Goal: Transaction & Acquisition: Purchase product/service

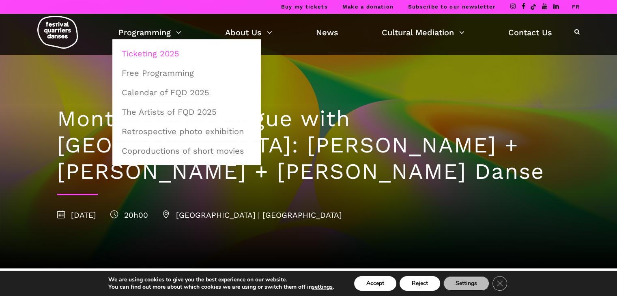
click at [159, 52] on link "Ticketing 2025" at bounding box center [187, 53] width 140 height 19
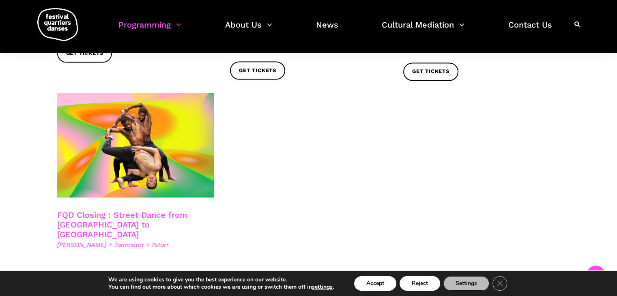
scroll to position [1395, 0]
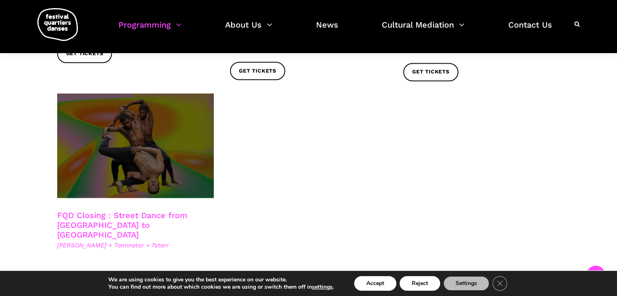
click at [178, 129] on span at bounding box center [135, 145] width 157 height 105
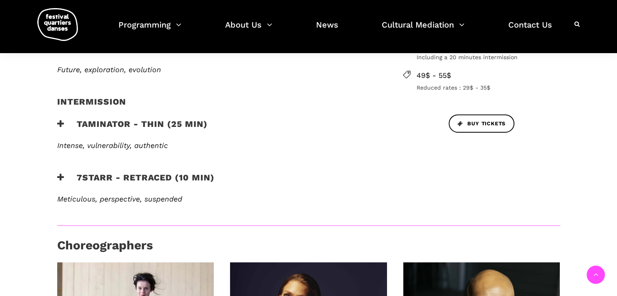
scroll to position [331, 0]
click at [136, 119] on h3 "Taminator - Thin (25 min)" at bounding box center [132, 129] width 150 height 20
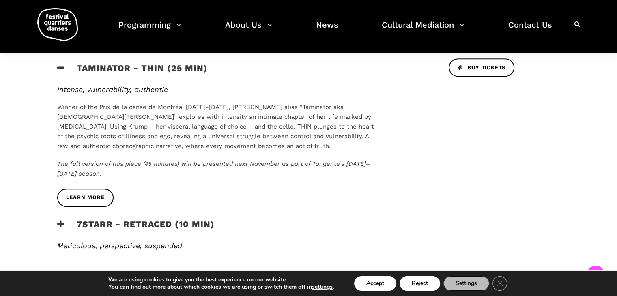
scroll to position [387, 0]
click at [103, 193] on span "Learn more" at bounding box center [85, 197] width 39 height 9
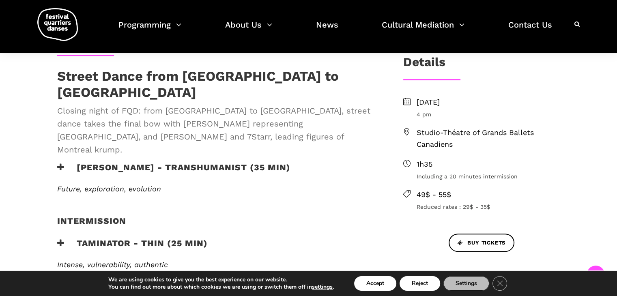
scroll to position [212, 0]
click at [181, 215] on div "Intermission" at bounding box center [217, 226] width 336 height 22
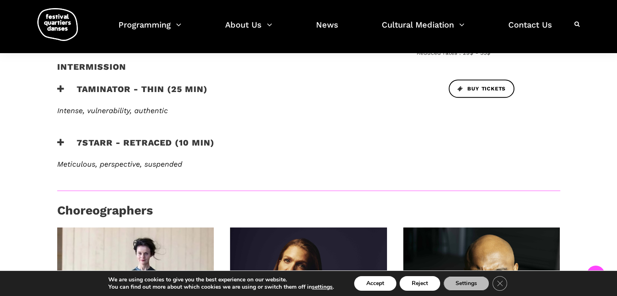
scroll to position [366, 0]
click at [123, 84] on h3 "Taminator - Thin (25 min)" at bounding box center [132, 94] width 150 height 20
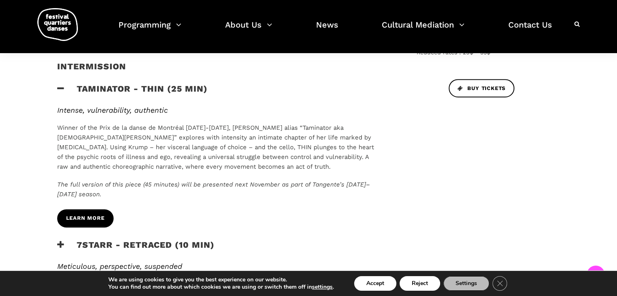
click at [99, 209] on link "Learn more" at bounding box center [85, 218] width 56 height 18
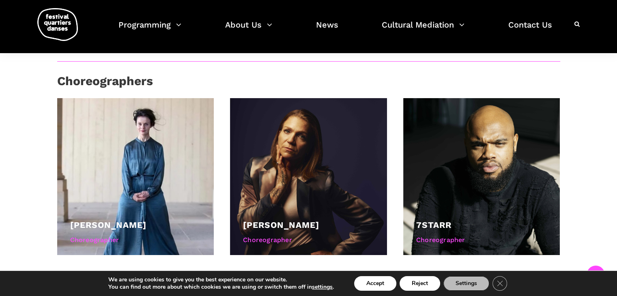
scroll to position [597, 0]
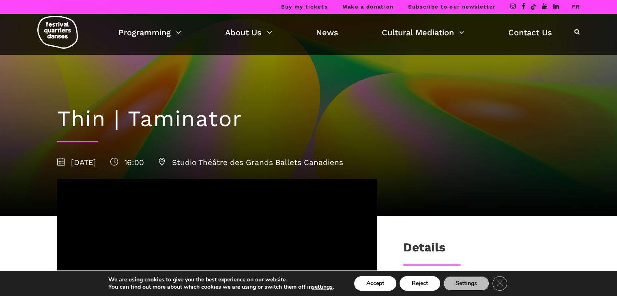
click at [578, 9] on link "FR" at bounding box center [576, 7] width 8 height 6
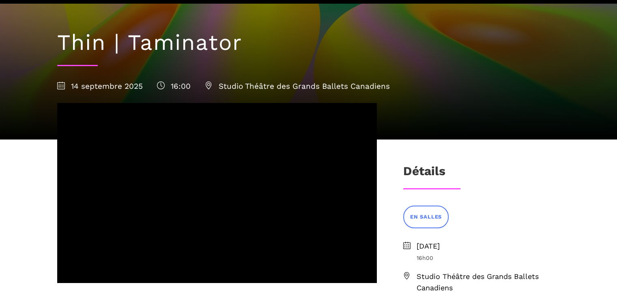
scroll to position [83, 0]
